Goal: Task Accomplishment & Management: Manage account settings

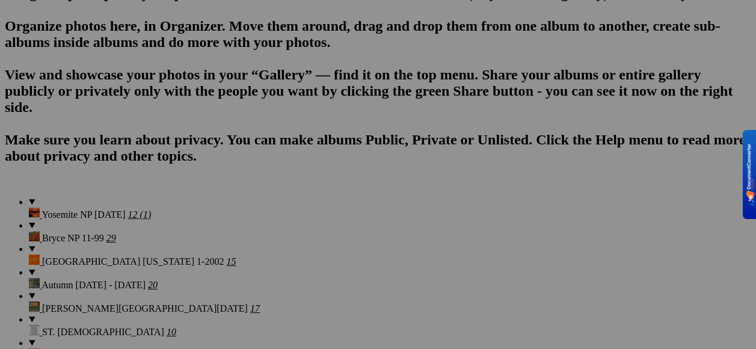
scroll to position [962, 0]
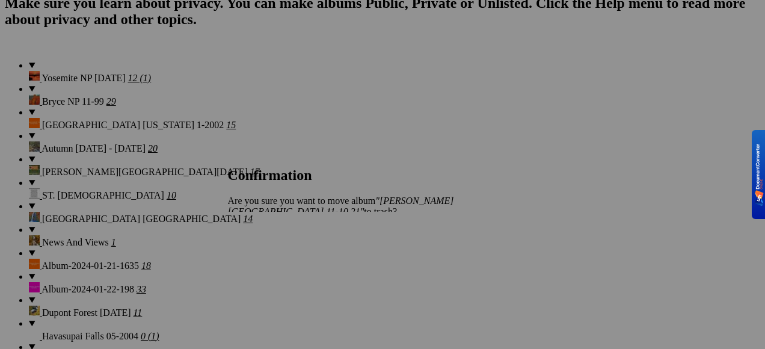
click at [268, 229] on span "Yes" at bounding box center [261, 232] width 14 height 10
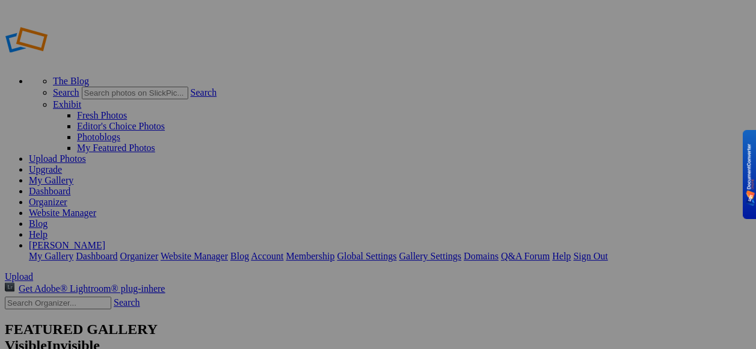
click at [73, 175] on link "My Gallery" at bounding box center [51, 180] width 44 height 10
